Goal: Task Accomplishment & Management: Use online tool/utility

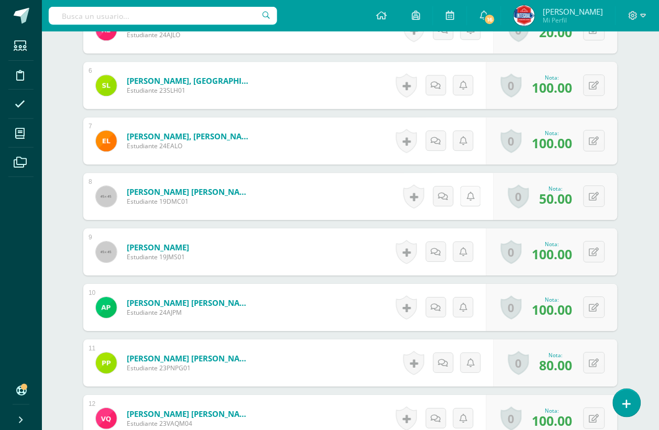
scroll to position [459, 0]
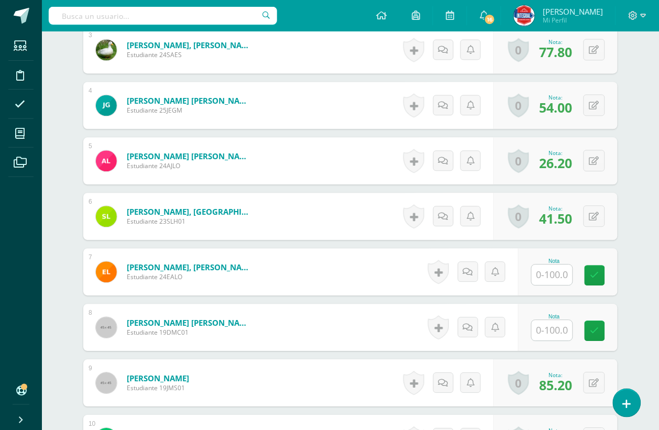
scroll to position [459, 0]
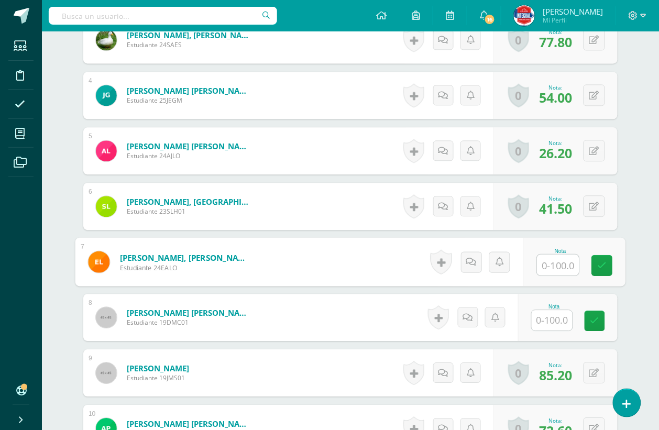
click at [543, 270] on input "text" at bounding box center [559, 265] width 42 height 21
type input "48.5"
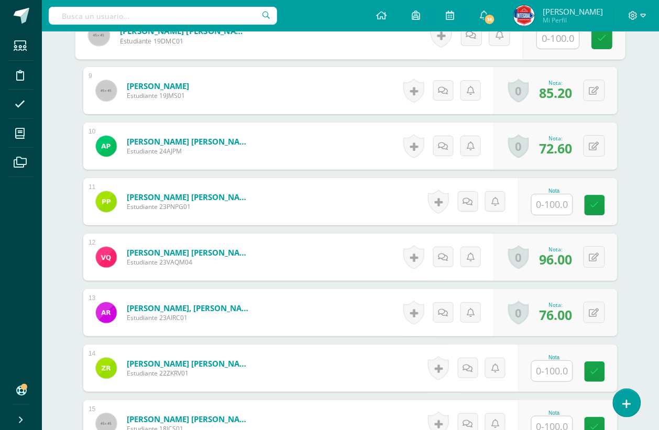
scroll to position [652, 0]
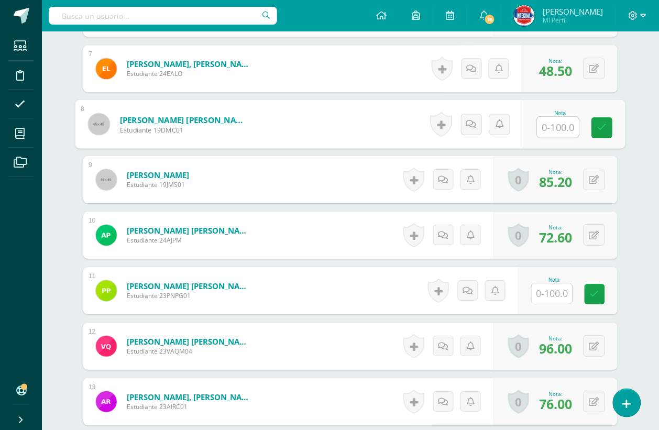
click at [558, 293] on input "text" at bounding box center [552, 293] width 41 height 20
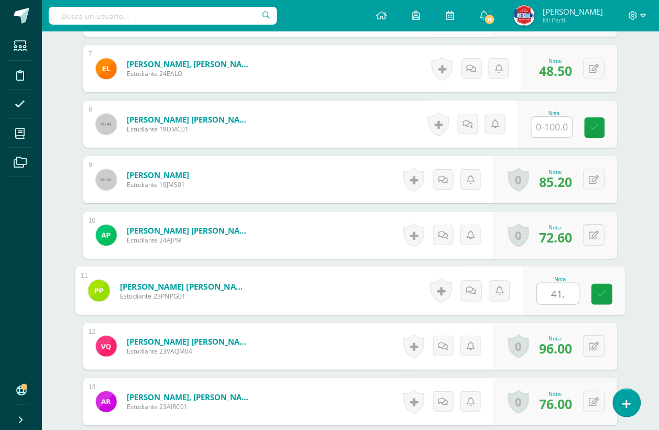
type input "41.1"
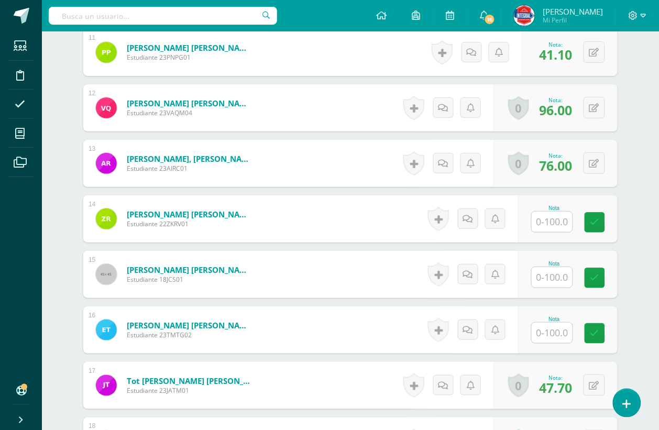
scroll to position [914, 0]
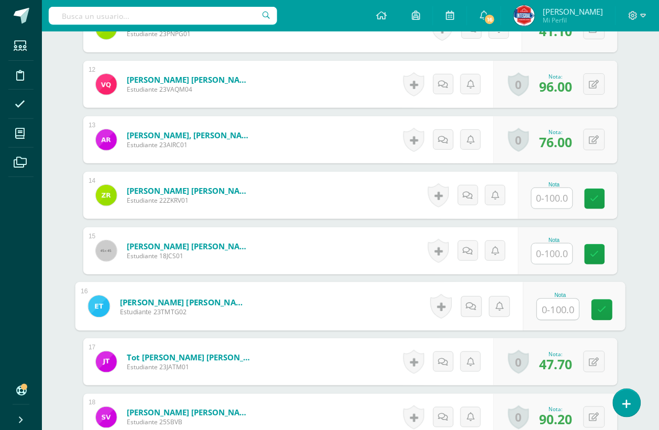
click at [565, 311] on input "text" at bounding box center [559, 309] width 42 height 21
type input "53.4"
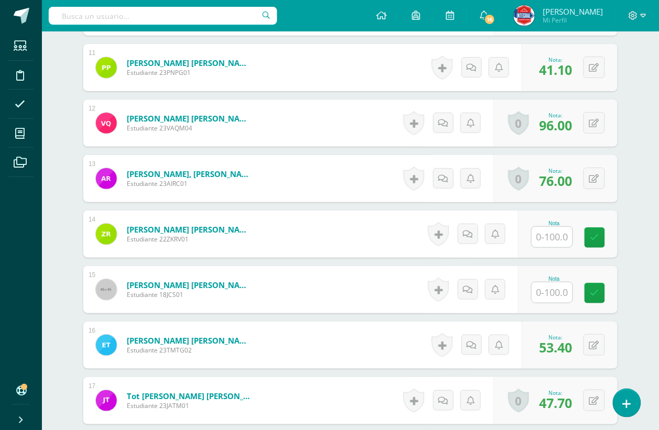
scroll to position [849, 0]
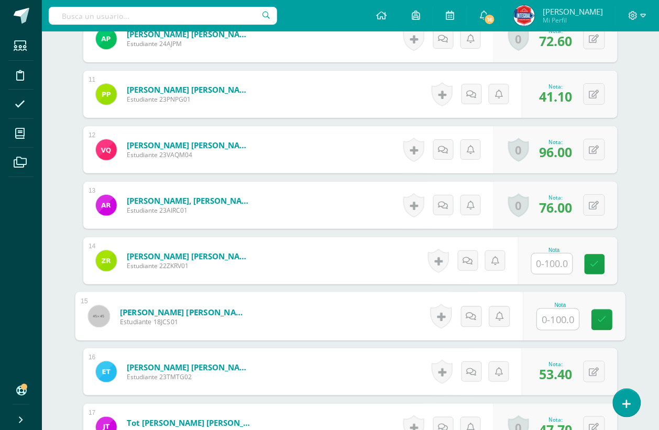
click at [549, 320] on input "text" at bounding box center [559, 319] width 42 height 21
type input "49.6"
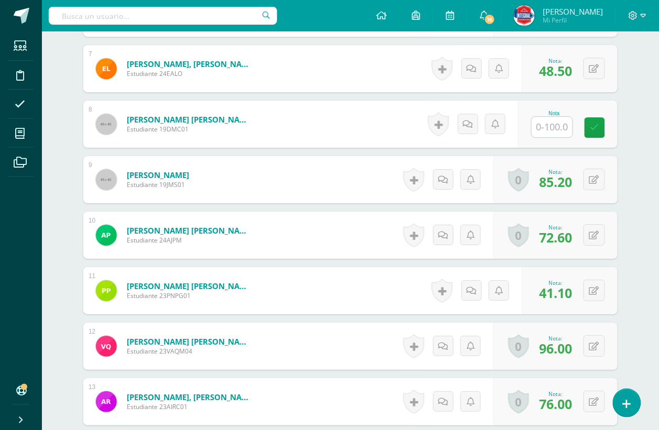
scroll to position [587, 0]
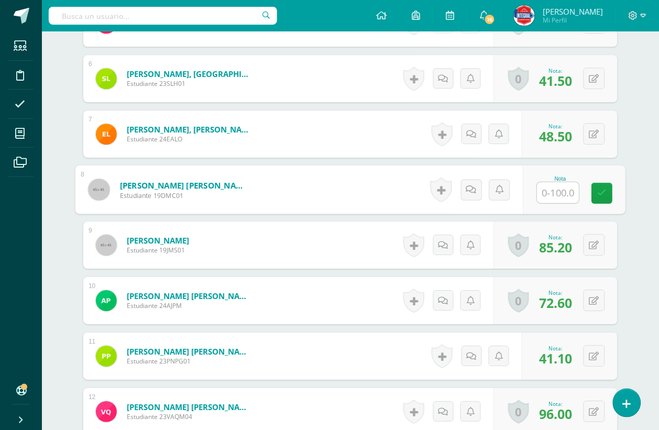
click at [556, 197] on input "text" at bounding box center [559, 192] width 42 height 21
type input "38.5"
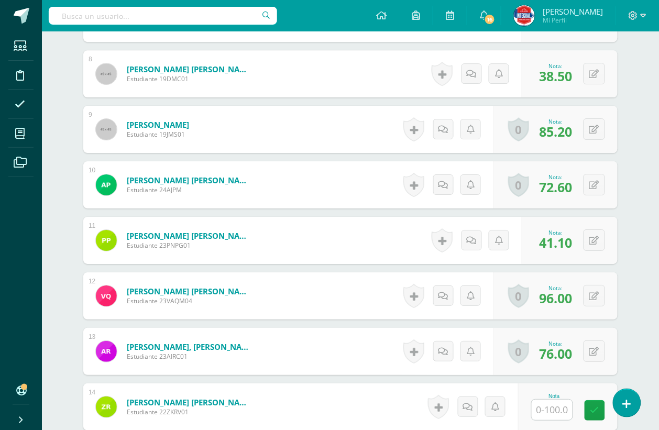
scroll to position [914, 0]
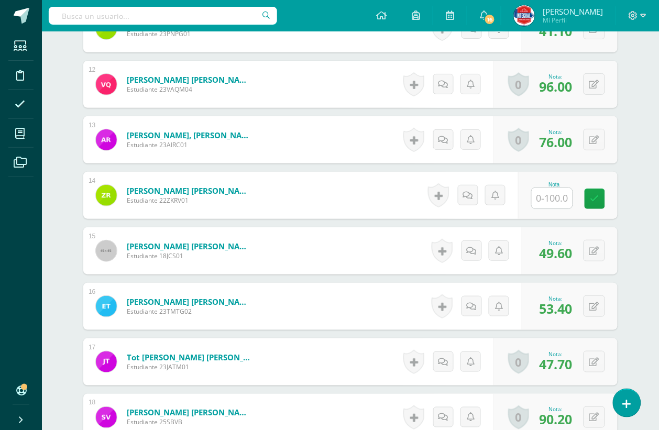
click at [558, 203] on input "text" at bounding box center [552, 198] width 41 height 20
type input "58"
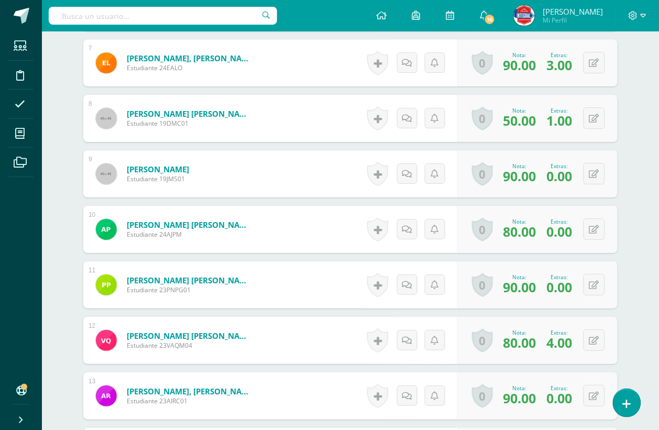
scroll to position [645, 0]
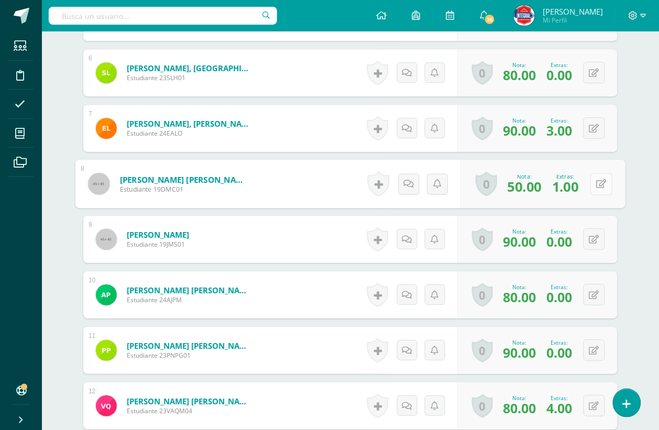
click at [595, 184] on button at bounding box center [602, 184] width 22 height 22
type input "68"
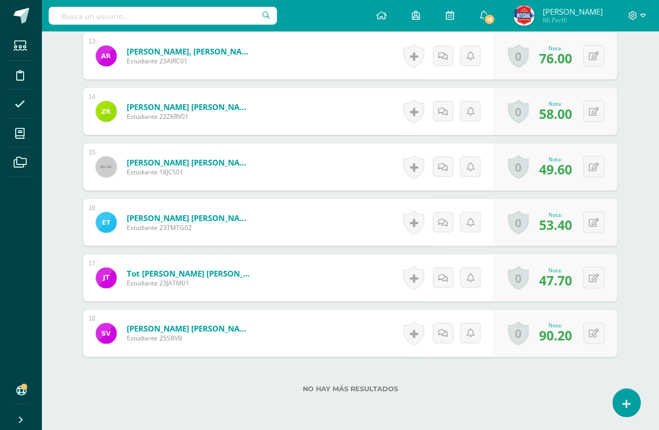
scroll to position [1045, 0]
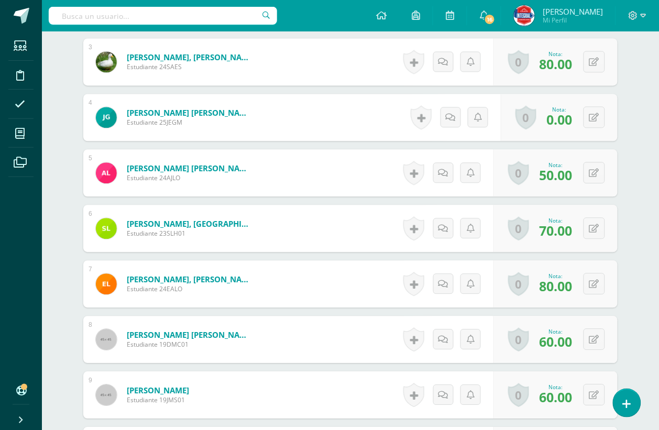
scroll to position [471, 0]
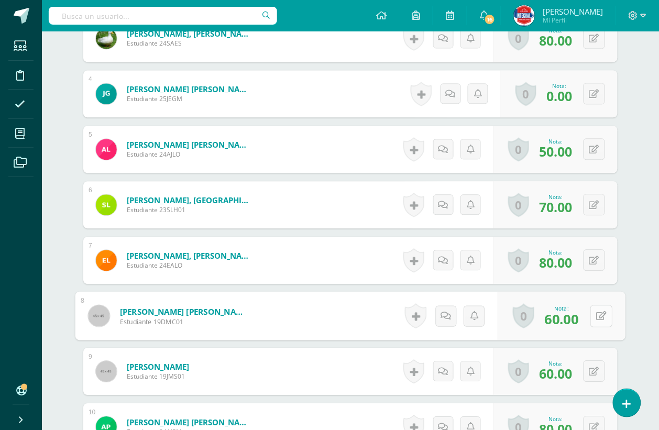
click at [597, 315] on icon at bounding box center [602, 315] width 10 height 9
type input "80"
